Goal: Information Seeking & Learning: Understand process/instructions

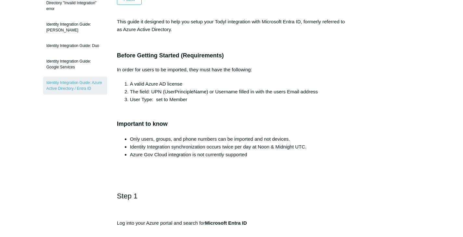
scroll to position [106, 0]
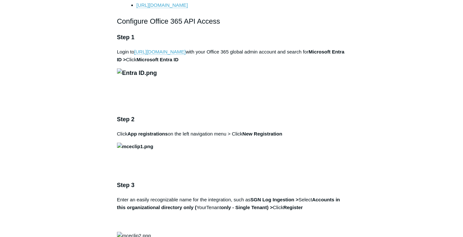
scroll to position [404, 0]
click at [173, 56] on link "https://portal.azure.com" at bounding box center [159, 53] width 51 height 6
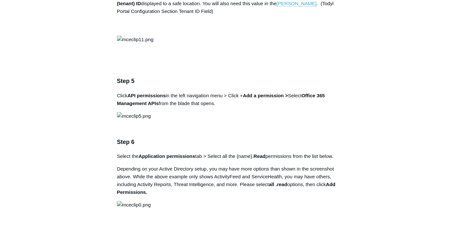
scroll to position [710, 0]
drag, startPoint x: 253, startPoint y: 131, endPoint x: 294, endPoint y: 121, distance: 41.7
drag, startPoint x: 294, startPoint y: 129, endPoint x: 252, endPoint y: 126, distance: 42.3
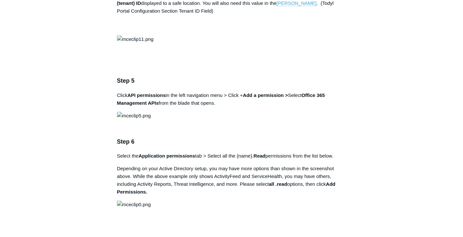
copy strong "SGN Log Ingestion"
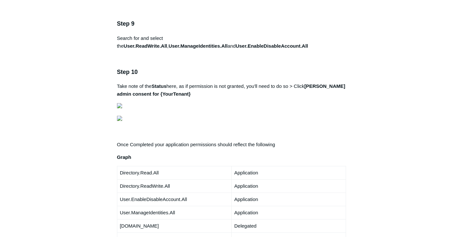
scroll to position [1062, 0]
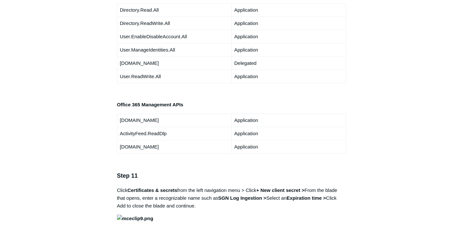
scroll to position [1226, 0]
drag, startPoint x: 309, startPoint y: 74, endPoint x: 159, endPoint y: 83, distance: 150.0
copy strong "Office 365 Management APIs"
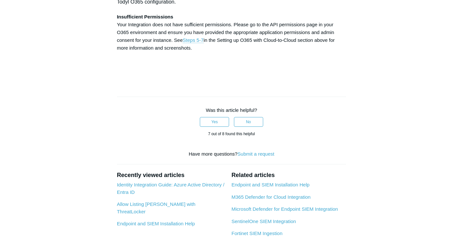
scroll to position [2027, 0]
drag, startPoint x: 233, startPoint y: 78, endPoint x: 275, endPoint y: 82, distance: 42.5
copy strong "Directory.Read.All"
drag, startPoint x: 116, startPoint y: 85, endPoint x: 171, endPoint y: 87, distance: 54.9
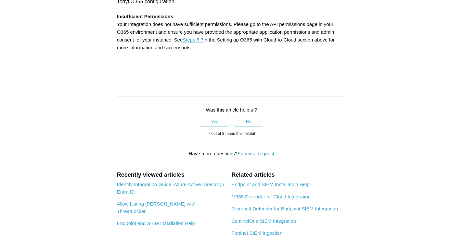
copy strong "Directory.ReadWrite.All"
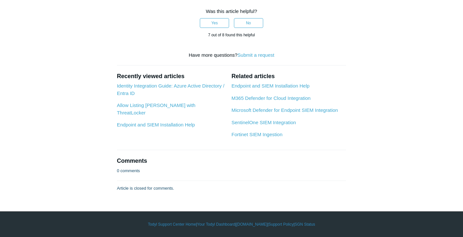
scroll to position [2221, 0]
drag, startPoint x: 172, startPoint y: 66, endPoint x: 215, endPoint y: 68, distance: 42.6
drag, startPoint x: 215, startPoint y: 67, endPoint x: 173, endPoint y: 64, distance: 42.0
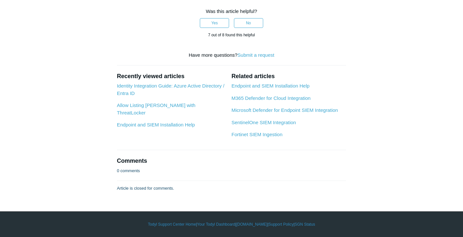
copy strong "User.ReadWrite.All"
drag, startPoint x: 220, startPoint y: 51, endPoint x: 262, endPoint y: 53, distance: 42.0
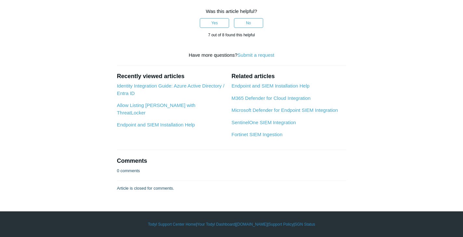
copy strong "SGN Log Ingestion"
